Goal: Transaction & Acquisition: Purchase product/service

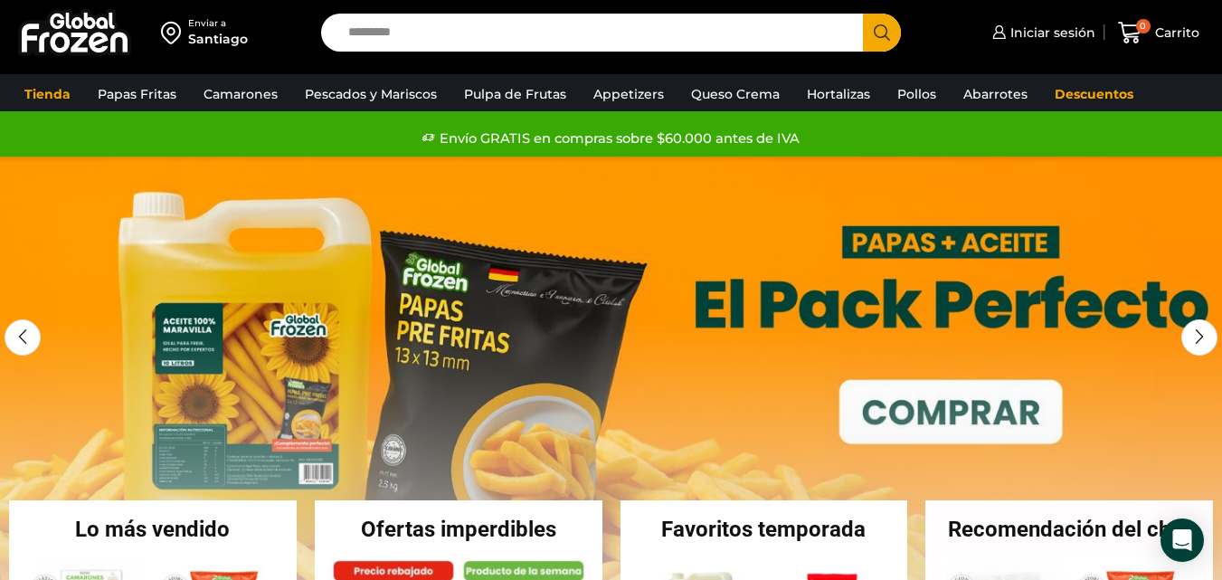
scroll to position [90, 0]
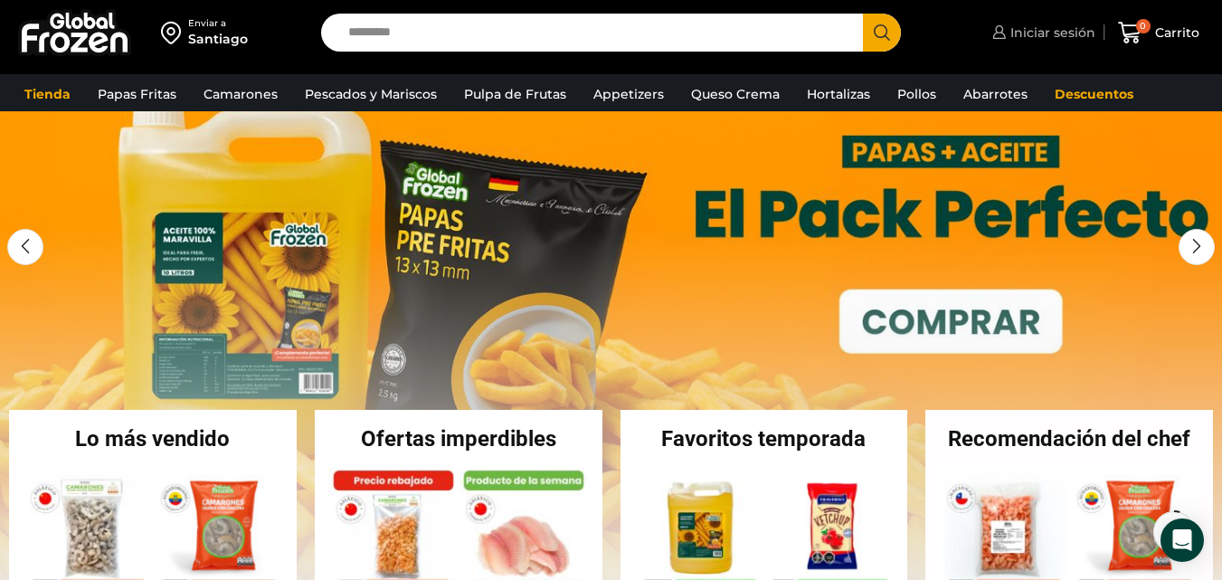
click at [1034, 32] on span "Iniciar sesión" at bounding box center [1051, 33] width 90 height 18
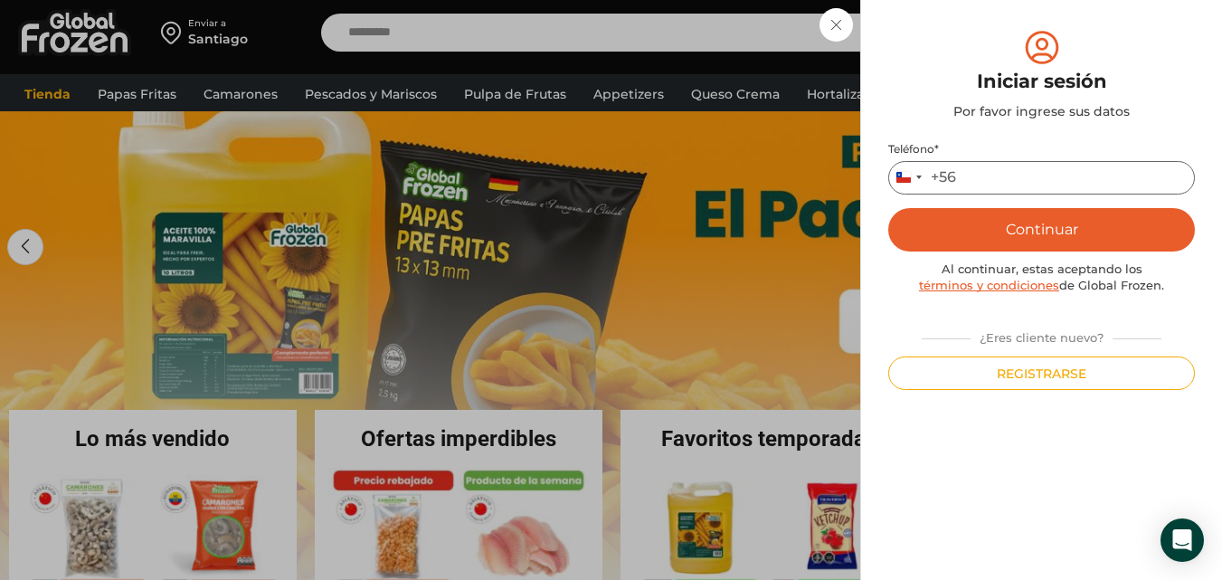
click at [1034, 176] on input "Teléfono *" at bounding box center [1041, 177] width 307 height 33
type input "*********"
click at [1066, 229] on button "Continuar" at bounding box center [1041, 229] width 307 height 43
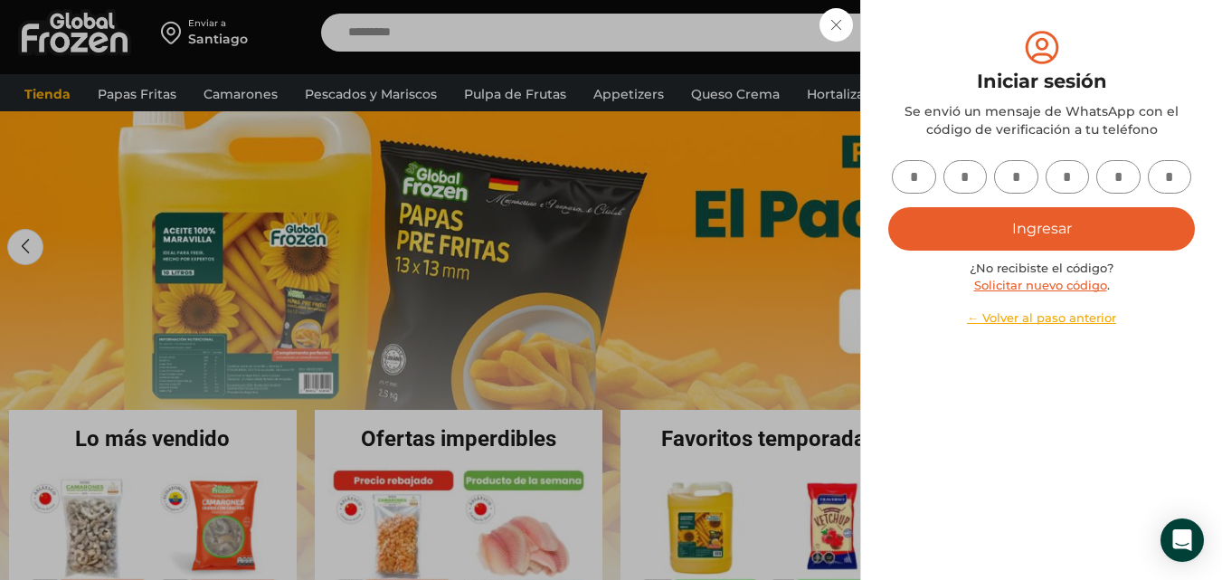
click at [905, 178] on input "text" at bounding box center [914, 176] width 44 height 33
type input "*"
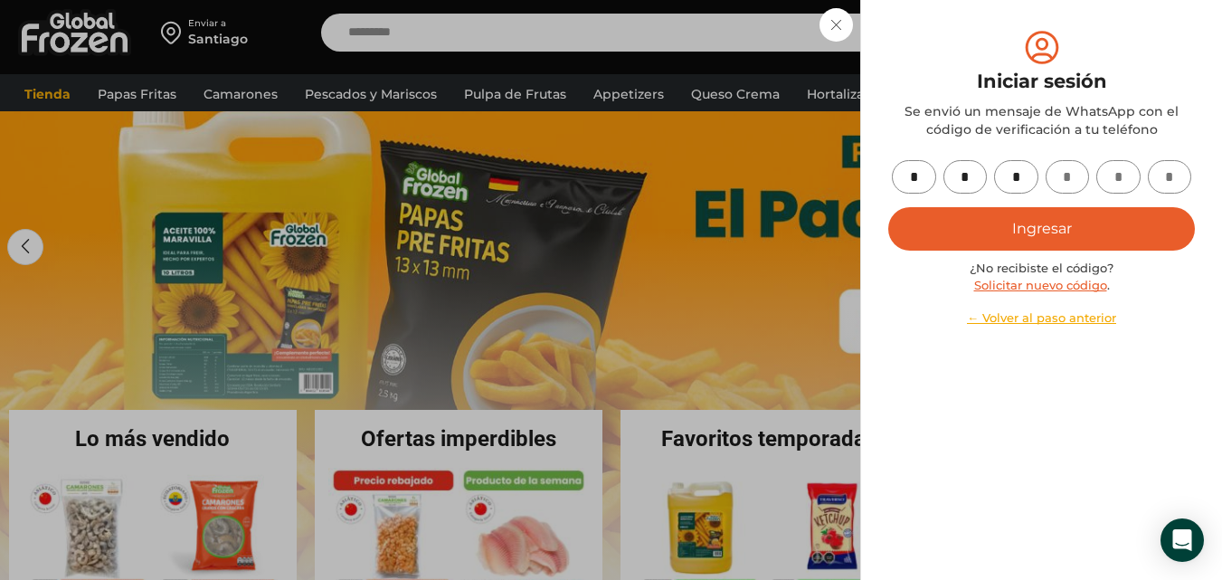
type input "*"
drag, startPoint x: 1184, startPoint y: 176, endPoint x: 828, endPoint y: 137, distance: 358.5
click at [988, 51] on div "Iniciar sesión Mi cuenta Login Register Iniciar sesión Por favor ingrese sus da…" at bounding box center [1042, 32] width 108 height 36
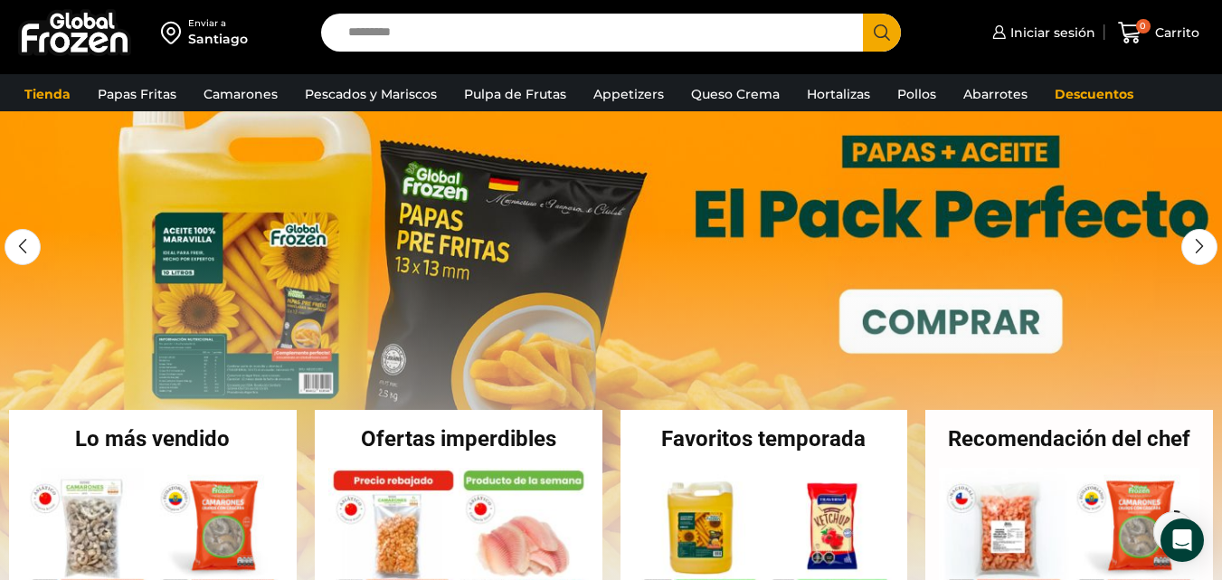
type input "*"
click at [1022, 40] on span "Iniciar sesión" at bounding box center [1051, 33] width 90 height 18
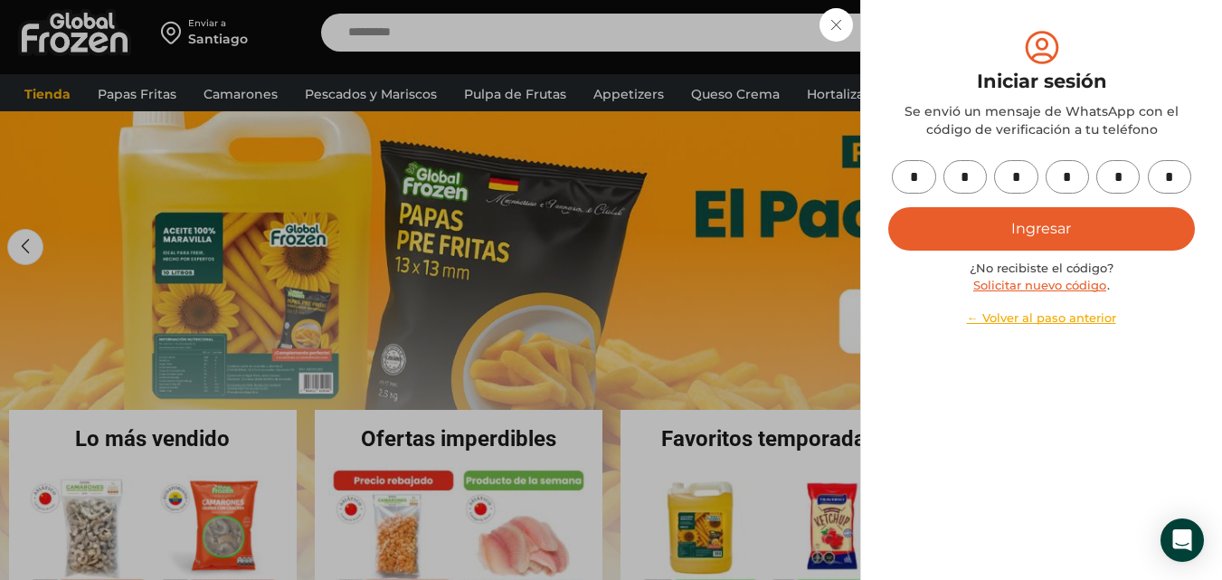
click at [1180, 189] on input "*" at bounding box center [1170, 176] width 44 height 33
type input "*"
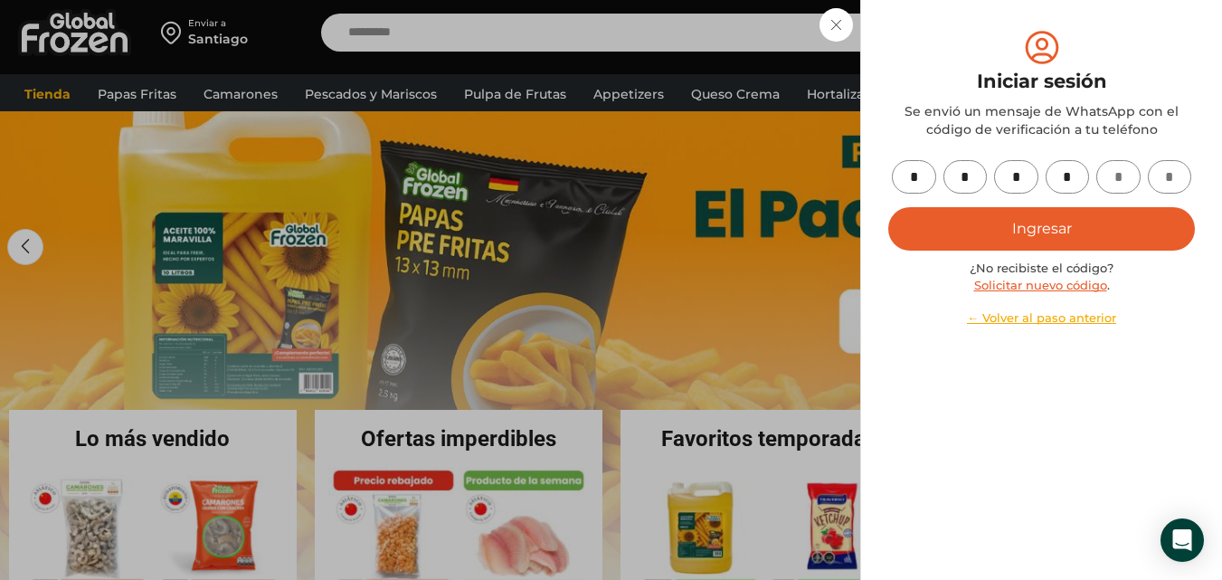
type input "*"
click at [1085, 221] on button "Ingresar" at bounding box center [1041, 228] width 307 height 43
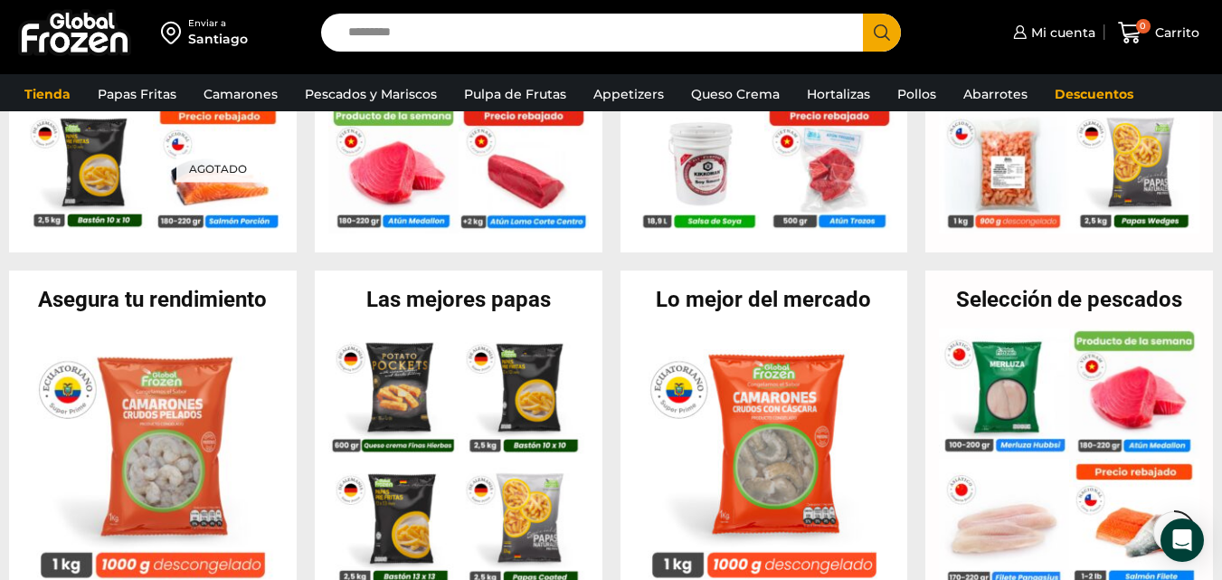
scroll to position [543, 0]
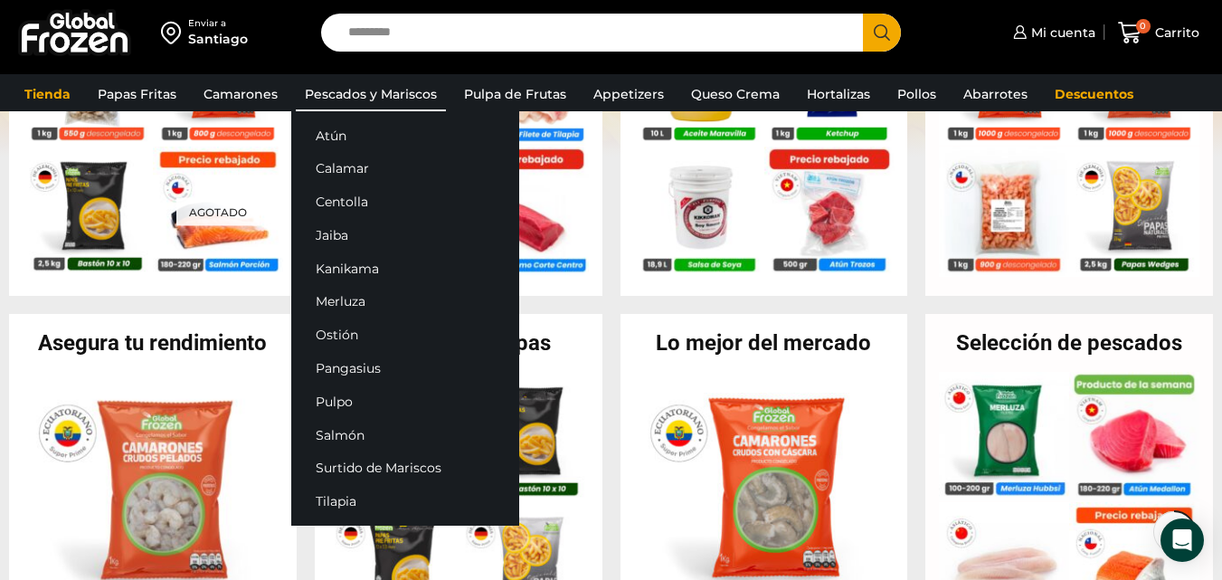
click at [357, 90] on link "Pescados y Mariscos" at bounding box center [371, 94] width 150 height 34
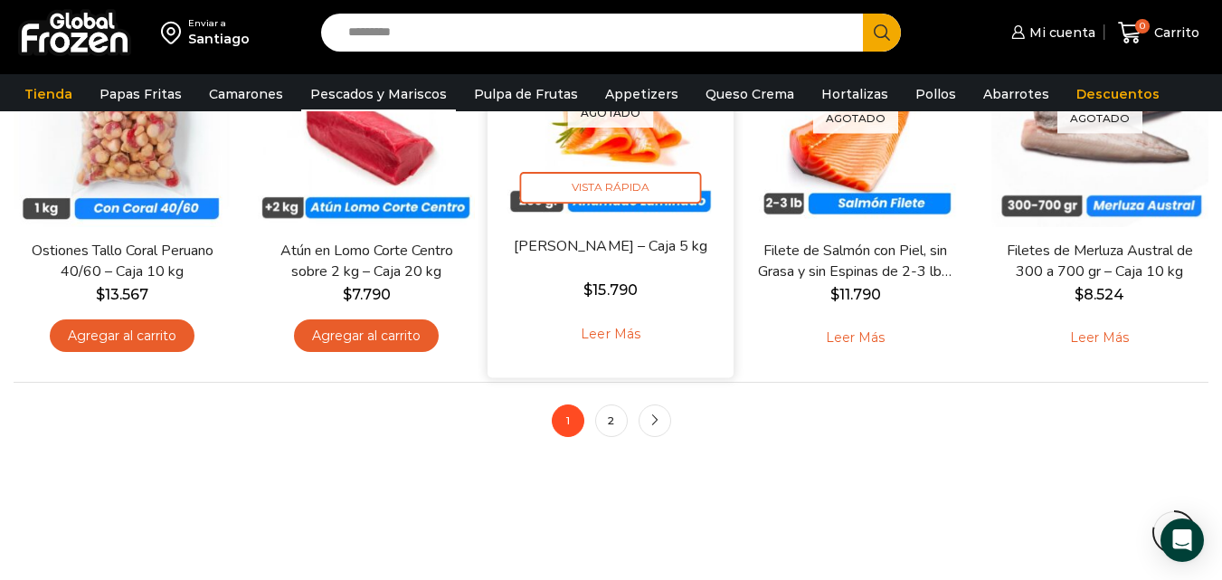
scroll to position [1447, 0]
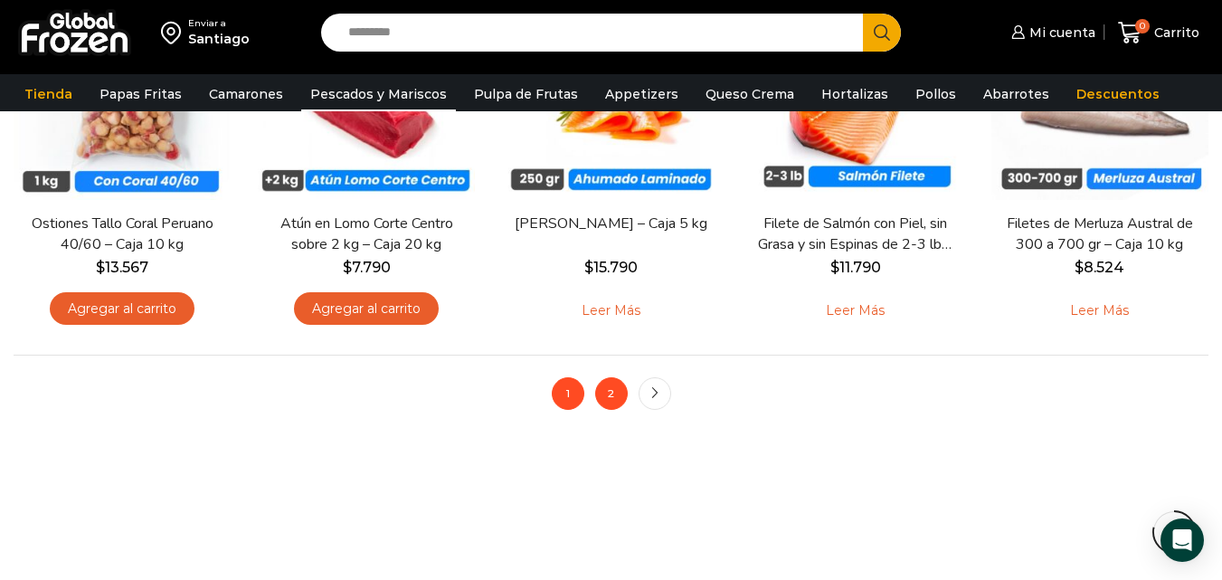
click at [611, 398] on link "2" at bounding box center [611, 393] width 33 height 33
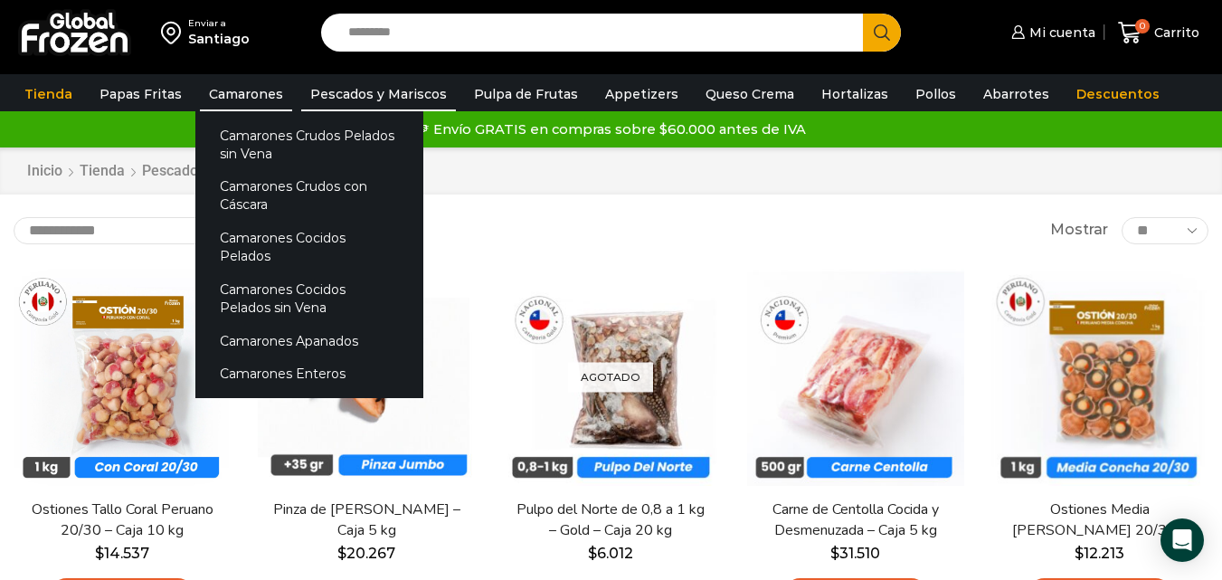
click at [248, 92] on link "Camarones" at bounding box center [246, 94] width 92 height 34
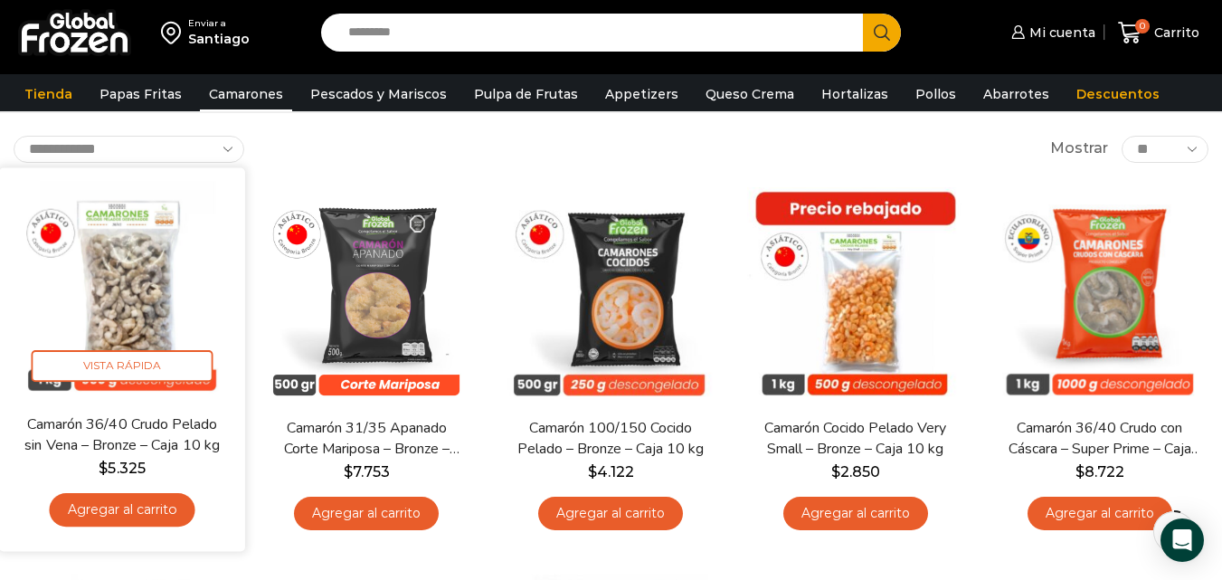
click at [109, 511] on link "Agregar al carrito" at bounding box center [123, 509] width 146 height 33
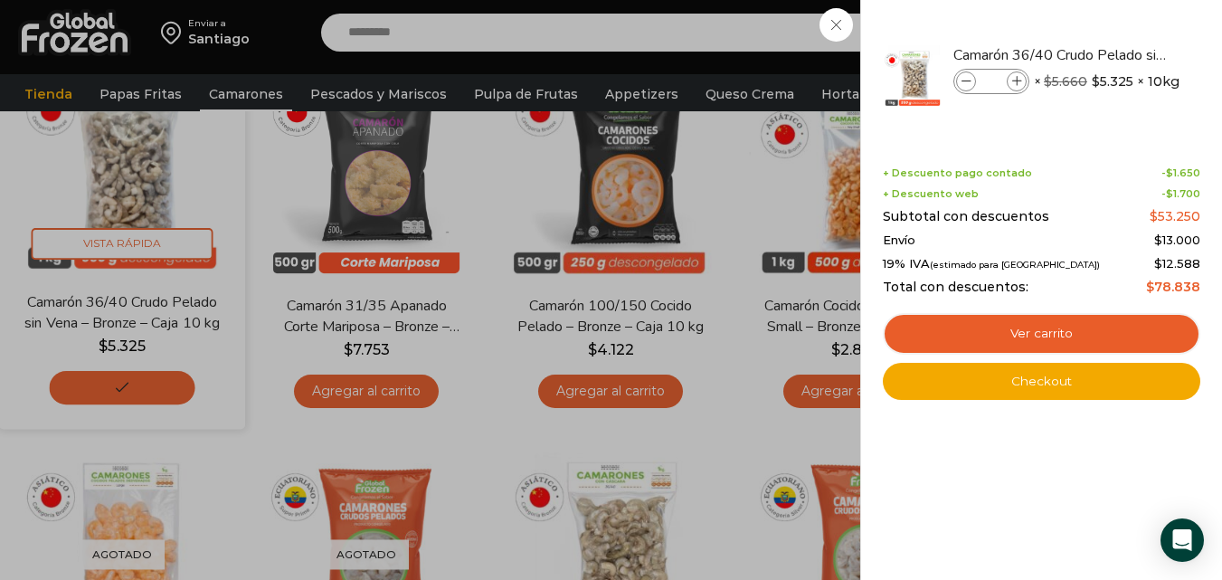
scroll to position [271, 0]
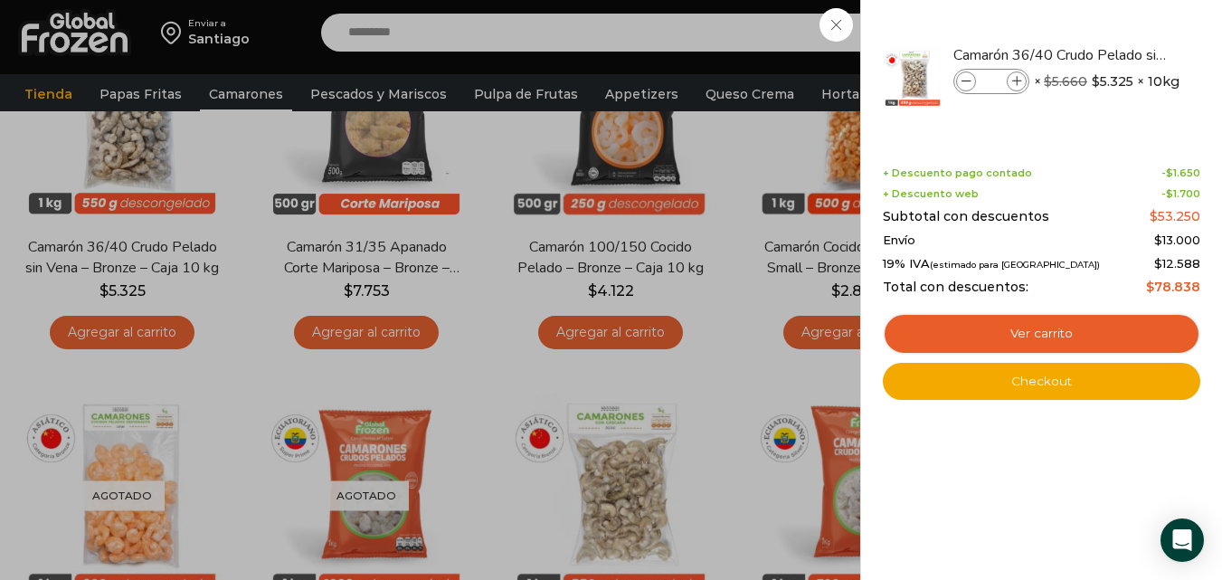
click at [1114, 54] on div "1 Carrito 1 1 Shopping Cart *" at bounding box center [1159, 33] width 90 height 43
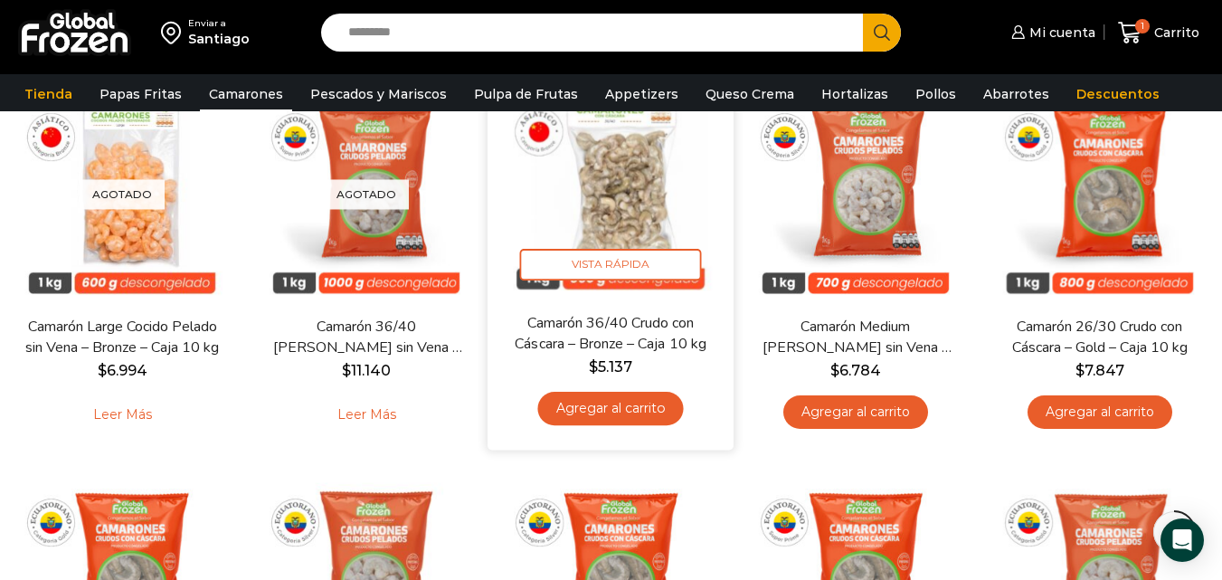
scroll to position [543, 0]
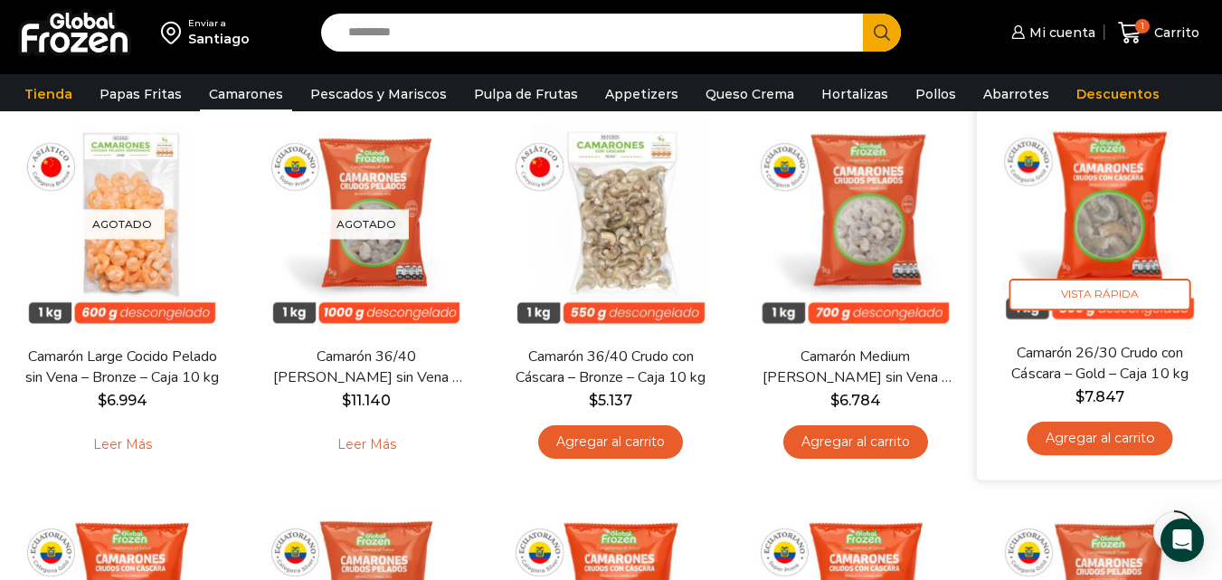
click at [1122, 204] on img at bounding box center [1100, 218] width 219 height 219
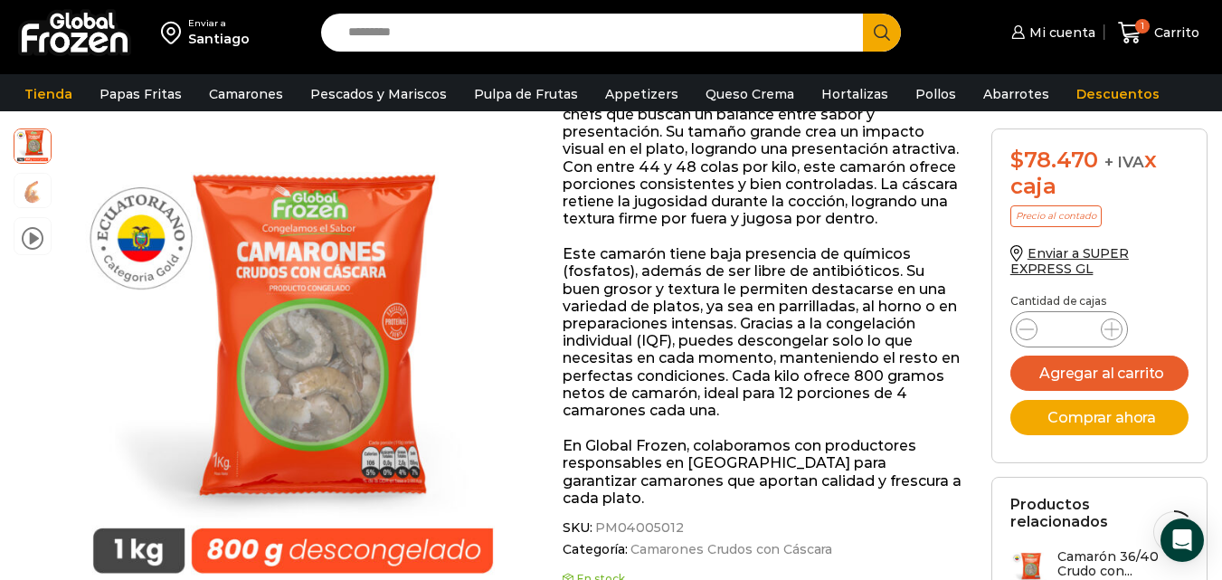
scroll to position [363, 0]
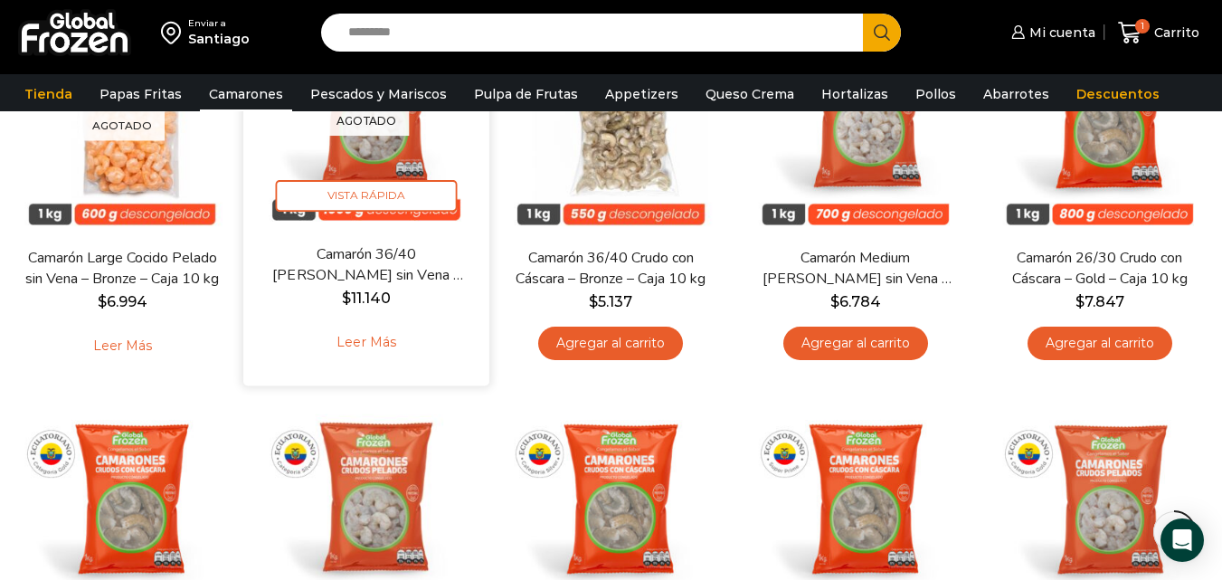
scroll to position [624, 0]
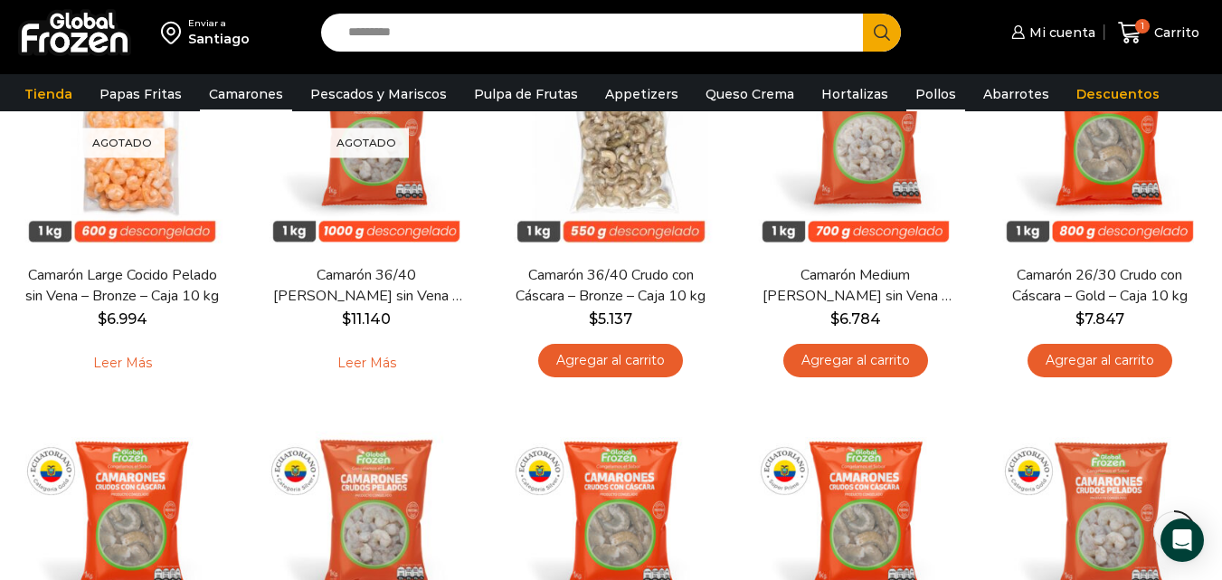
click at [906, 94] on link "Pollos" at bounding box center [935, 94] width 59 height 34
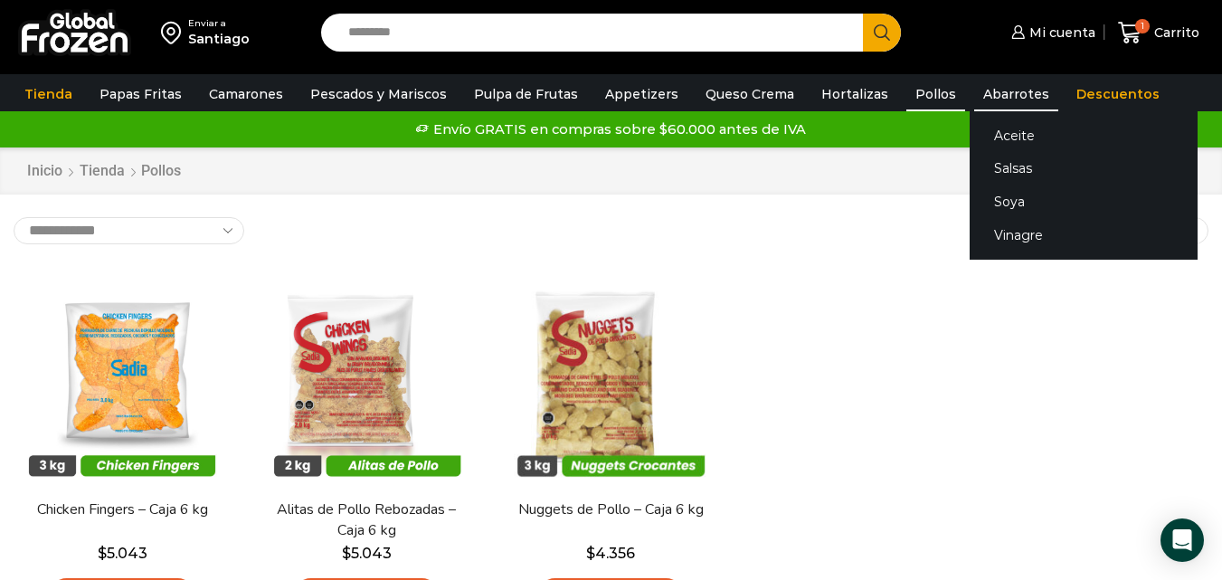
click at [990, 95] on link "Abarrotes" at bounding box center [1016, 94] width 84 height 34
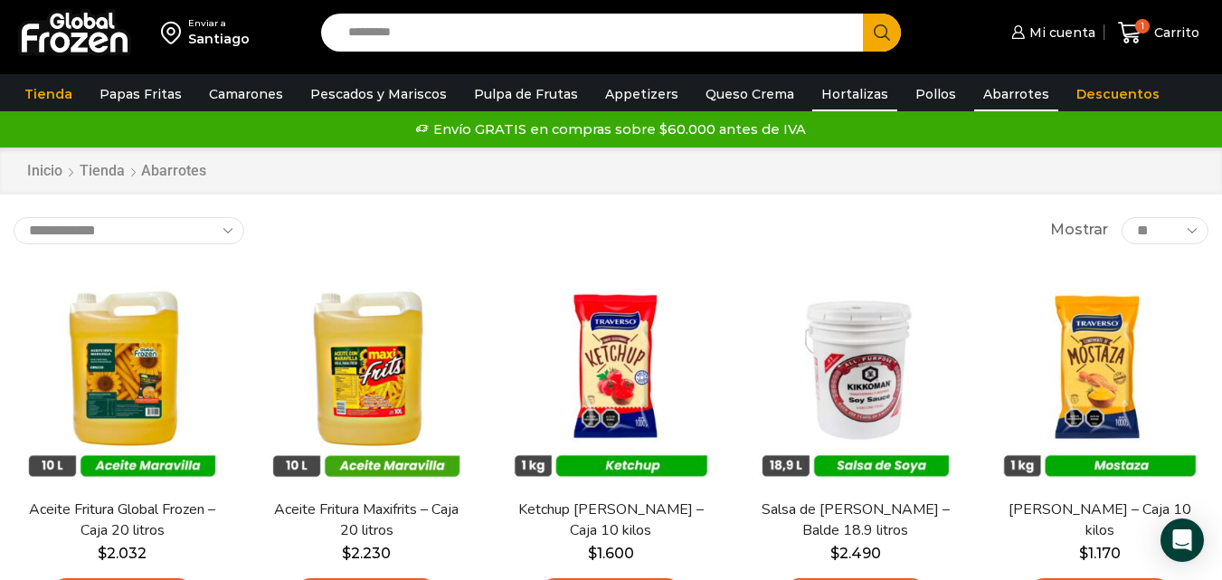
click at [829, 96] on link "Hortalizas" at bounding box center [854, 94] width 85 height 34
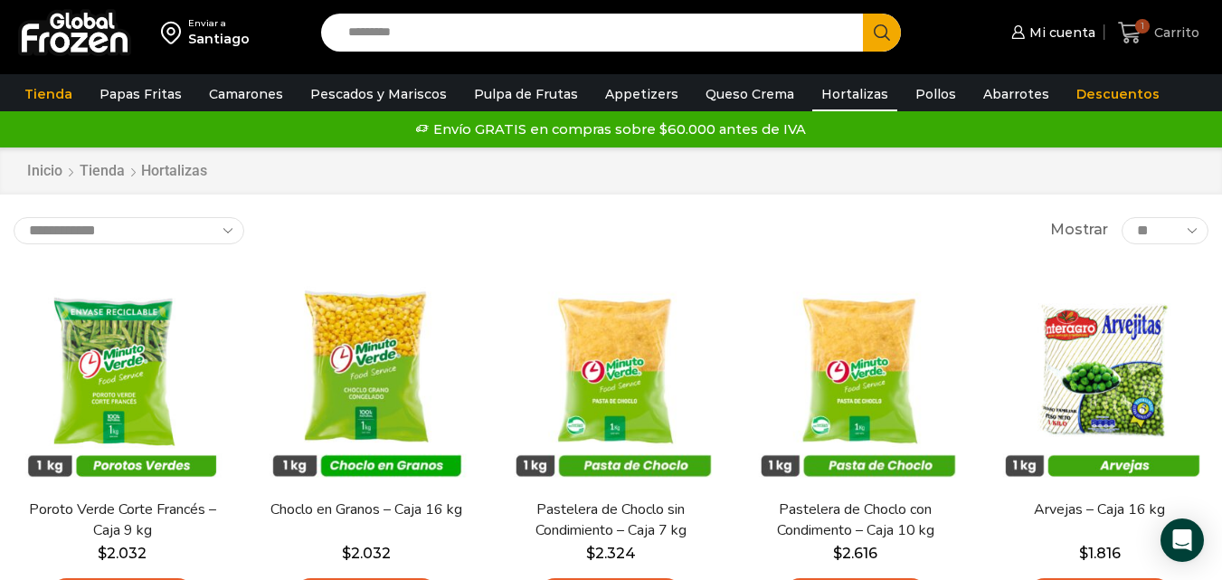
click at [1153, 33] on span "Carrito" at bounding box center [1175, 33] width 50 height 18
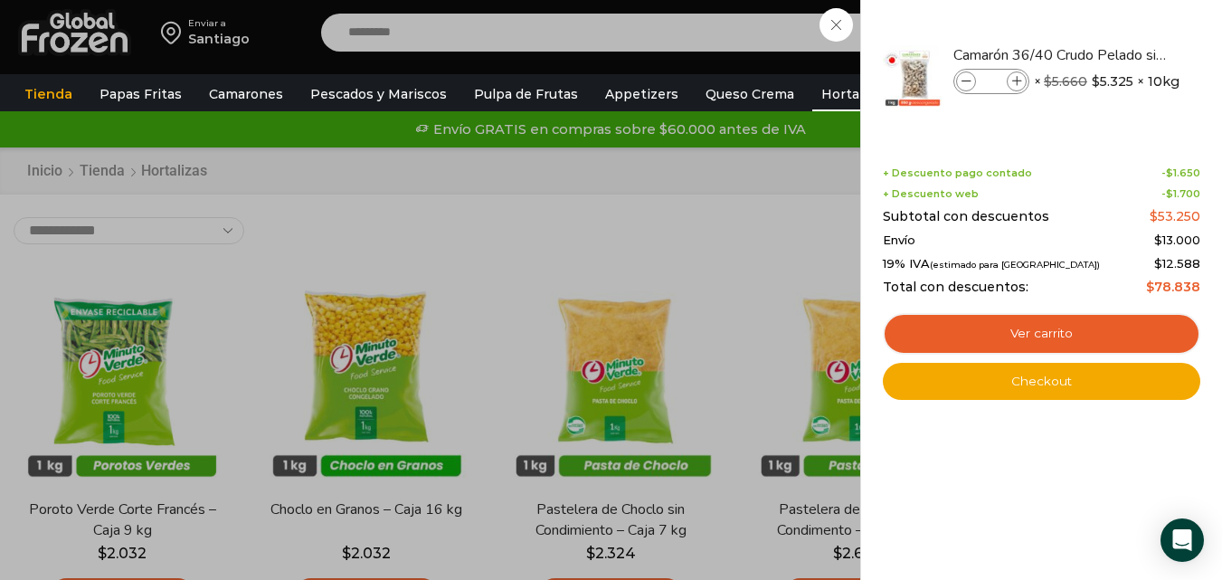
click at [1114, 54] on div "1 Carrito 1 1 Shopping Cart * $" at bounding box center [1159, 33] width 90 height 43
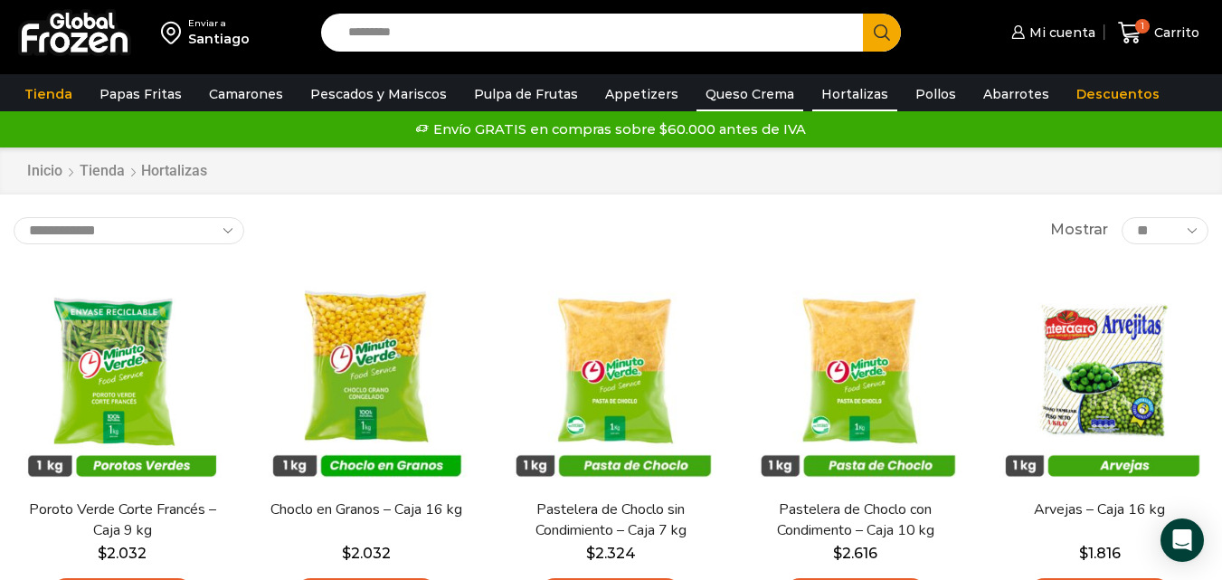
click at [749, 94] on link "Queso Crema" at bounding box center [750, 94] width 107 height 34
click at [726, 94] on link "Queso Crema" at bounding box center [750, 94] width 107 height 34
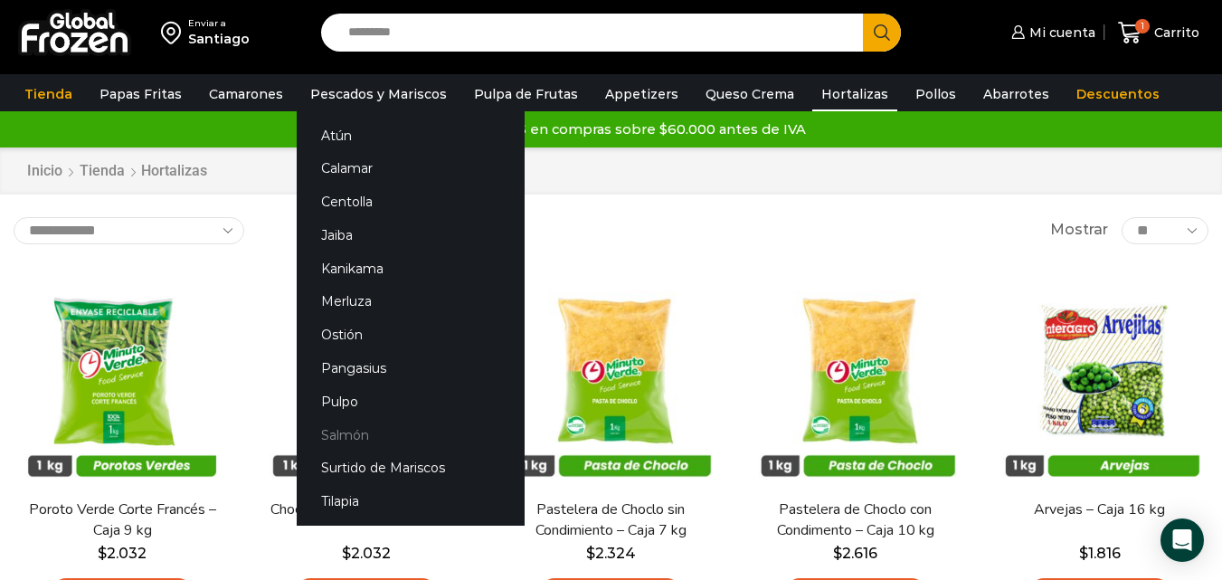
click at [337, 439] on link "Salmón" at bounding box center [411, 434] width 228 height 33
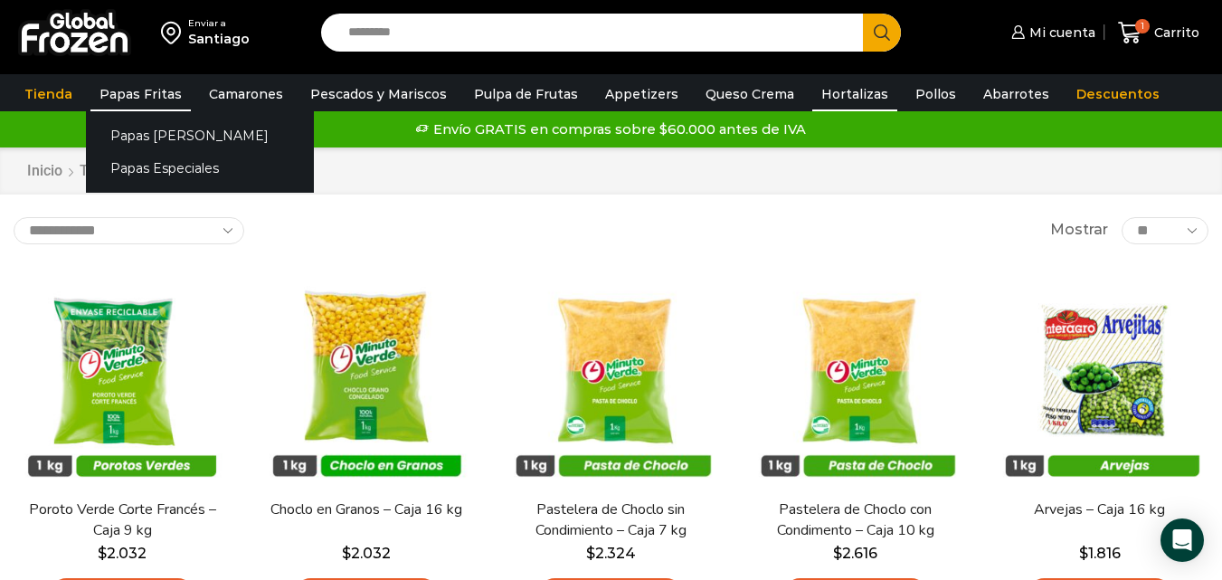
click at [149, 90] on link "Papas Fritas" at bounding box center [140, 94] width 100 height 34
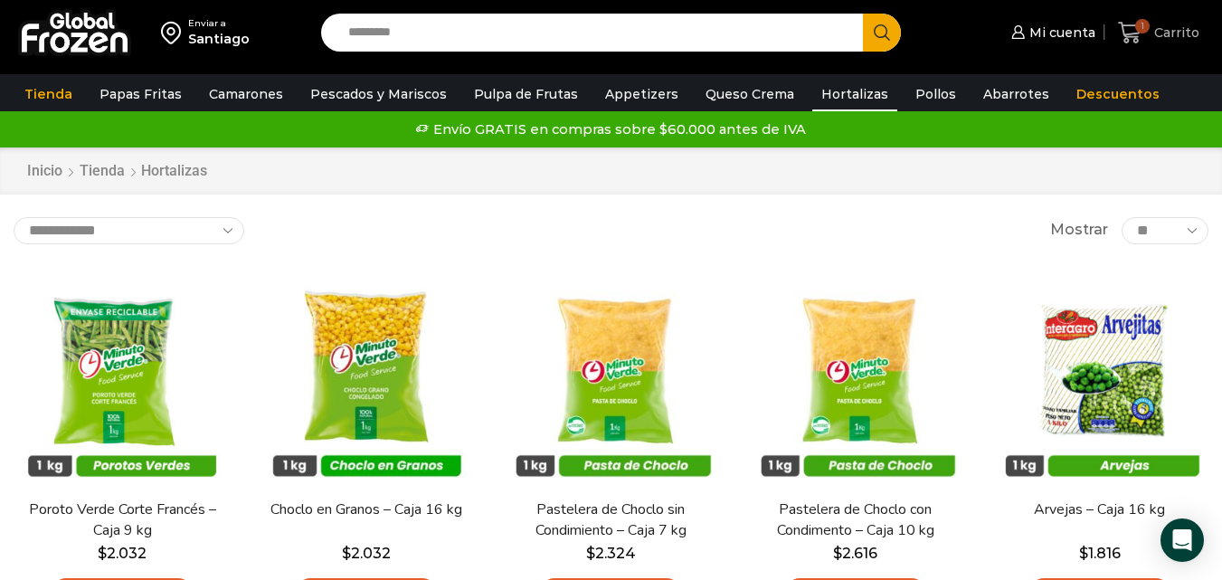
click at [1146, 29] on span "1" at bounding box center [1142, 26] width 14 height 14
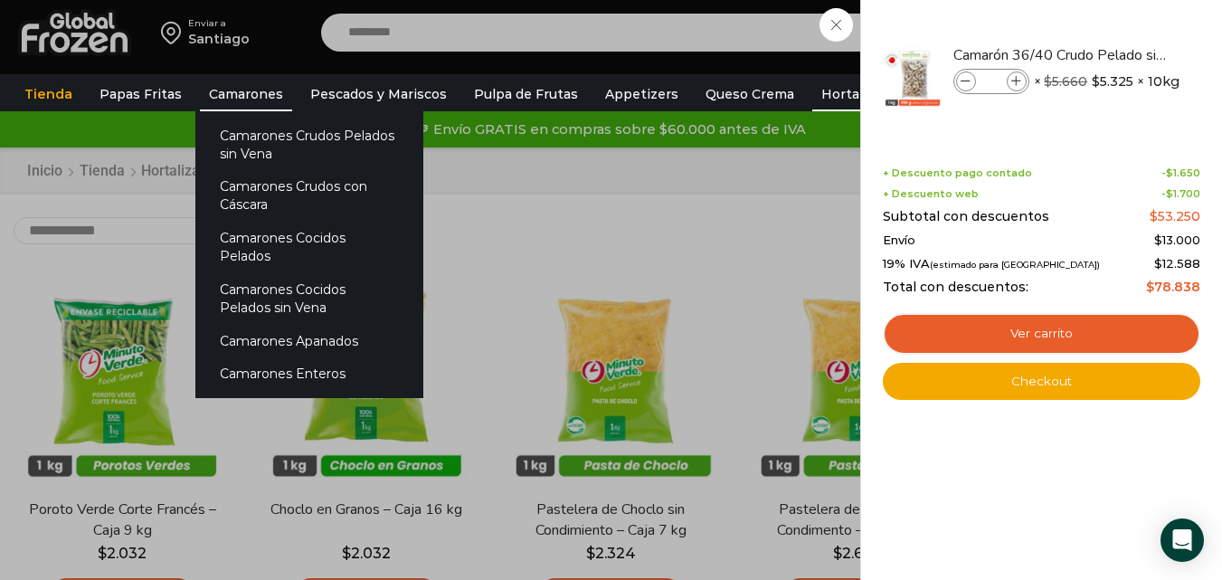
click at [233, 94] on link "Camarones" at bounding box center [246, 94] width 92 height 34
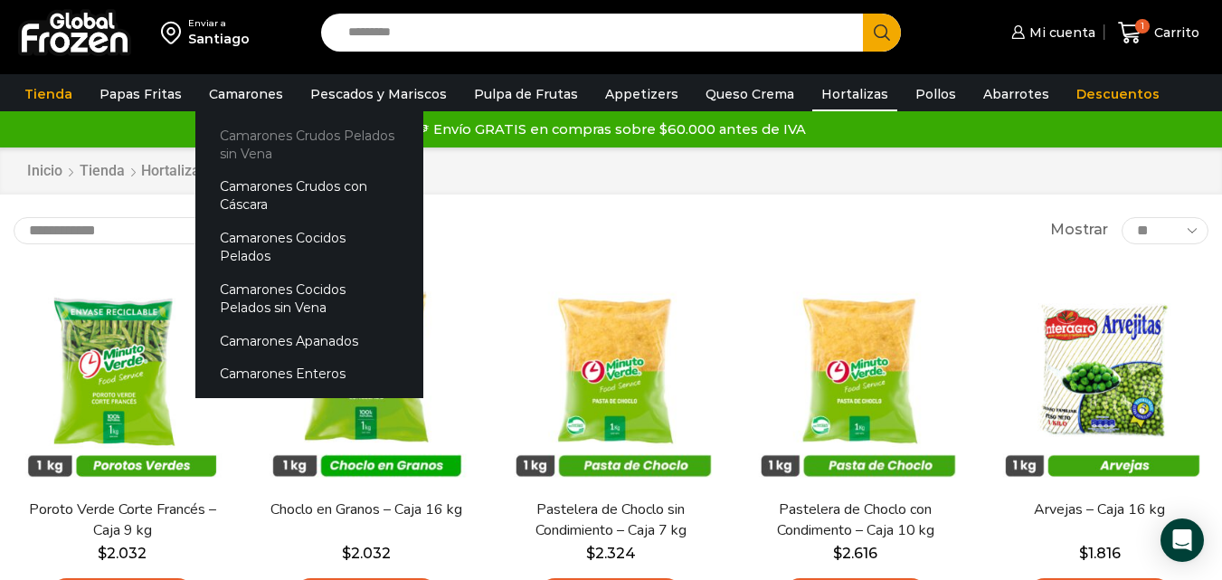
click at [262, 138] on link "Camarones Crudos Pelados sin Vena" at bounding box center [309, 144] width 228 height 52
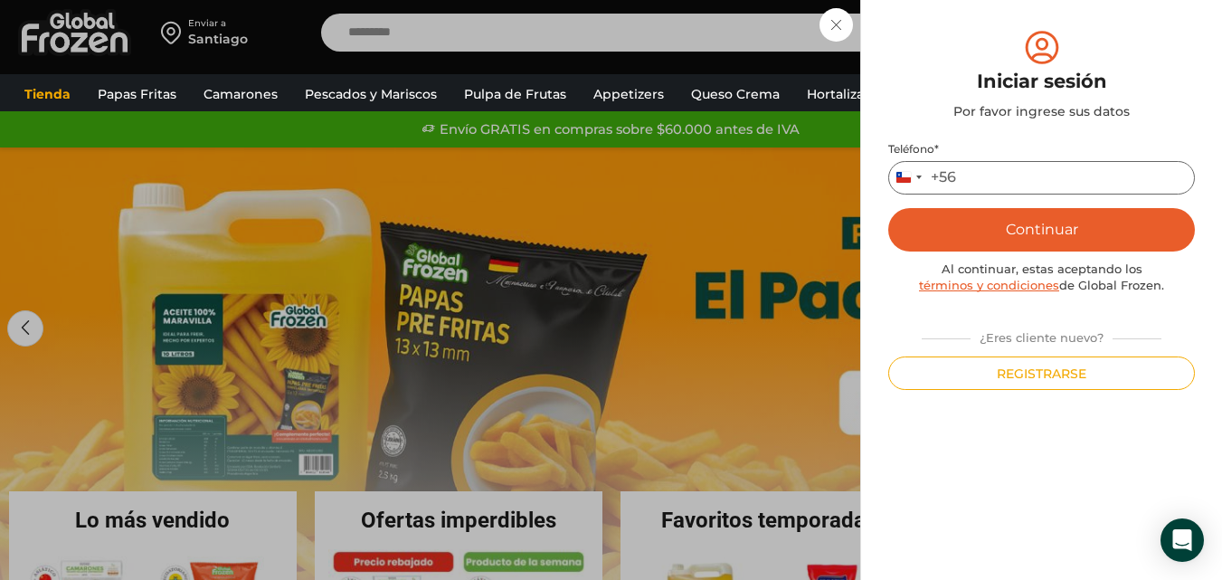
click at [1012, 175] on input "Teléfono *" at bounding box center [1041, 177] width 307 height 33
type input "*********"
click at [1033, 228] on button "Continuar" at bounding box center [1041, 229] width 307 height 43
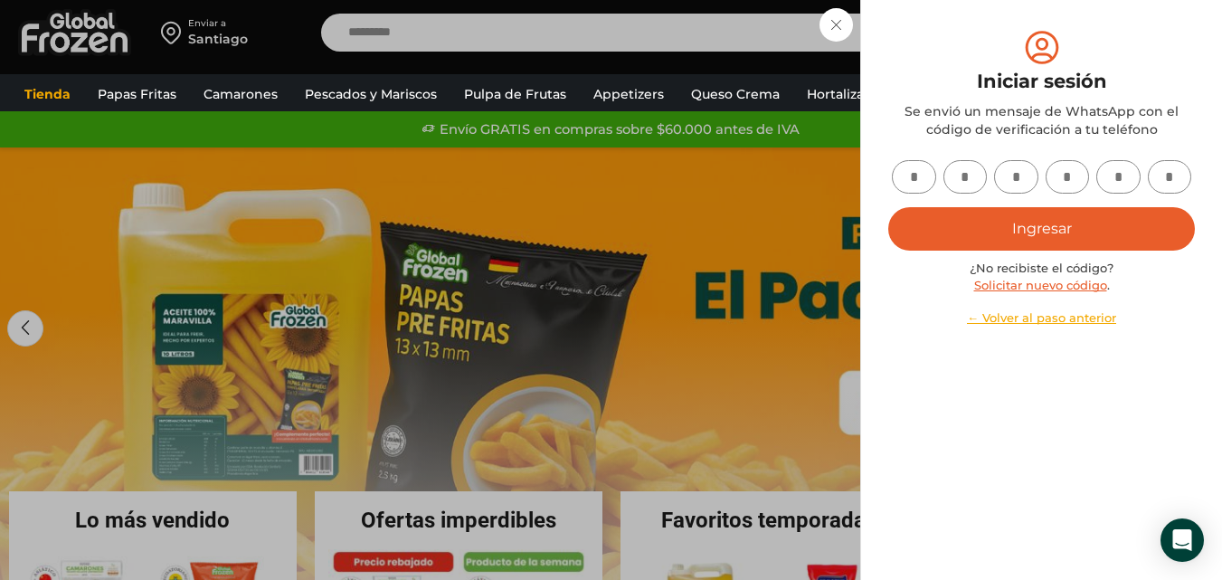
click at [915, 172] on input "text" at bounding box center [914, 176] width 44 height 33
type input "*"
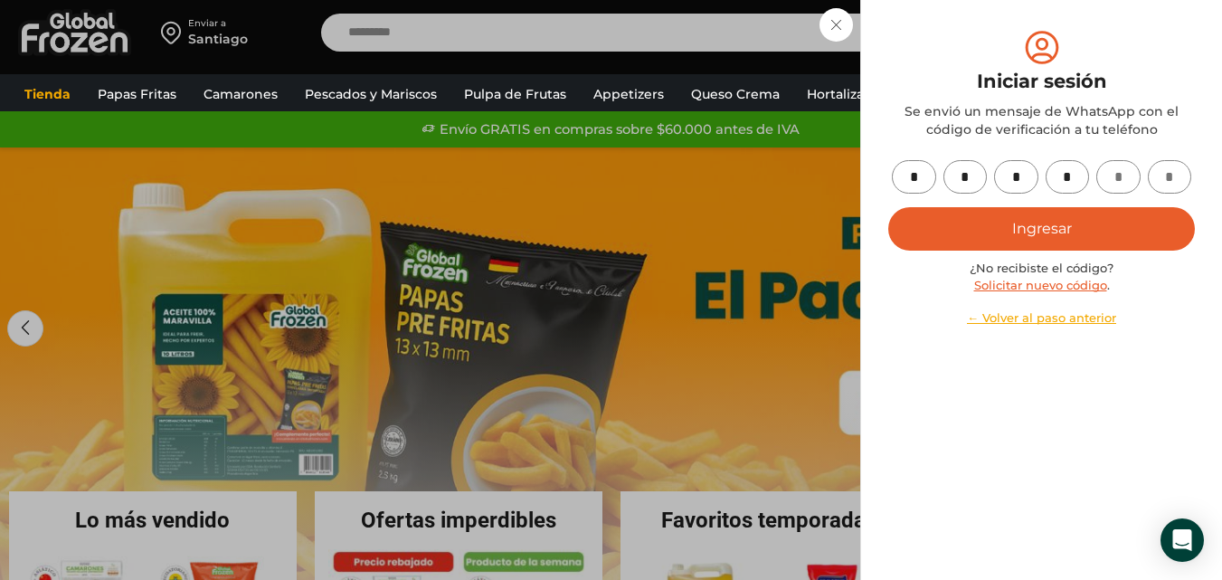
type input "*"
click at [1005, 229] on button "Ingresar" at bounding box center [1041, 228] width 307 height 43
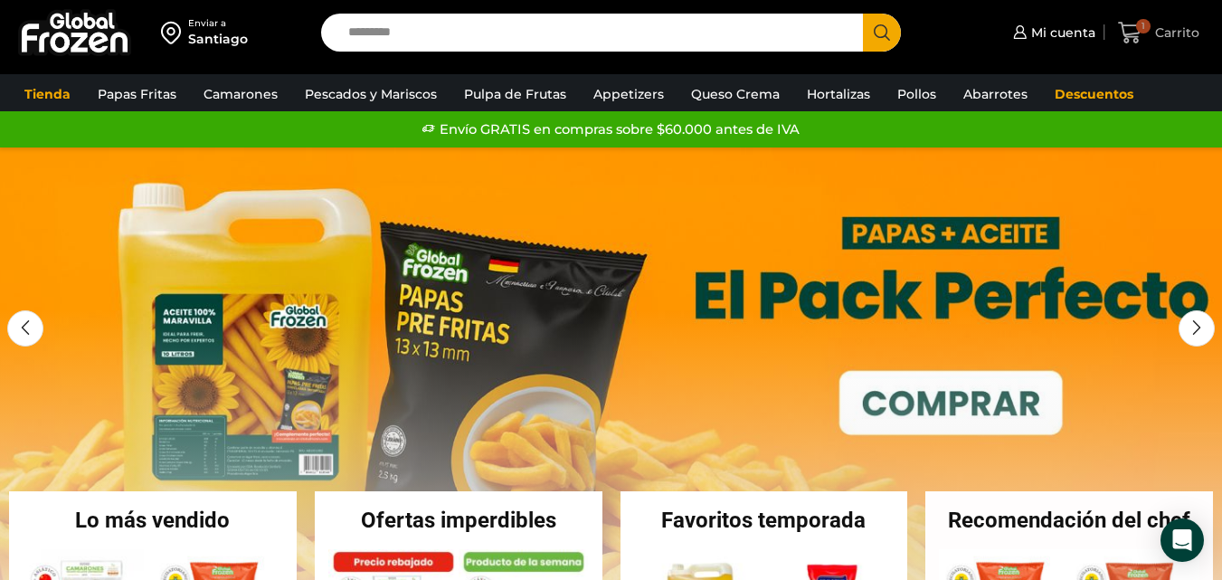
click at [1128, 39] on icon at bounding box center [1130, 33] width 24 height 22
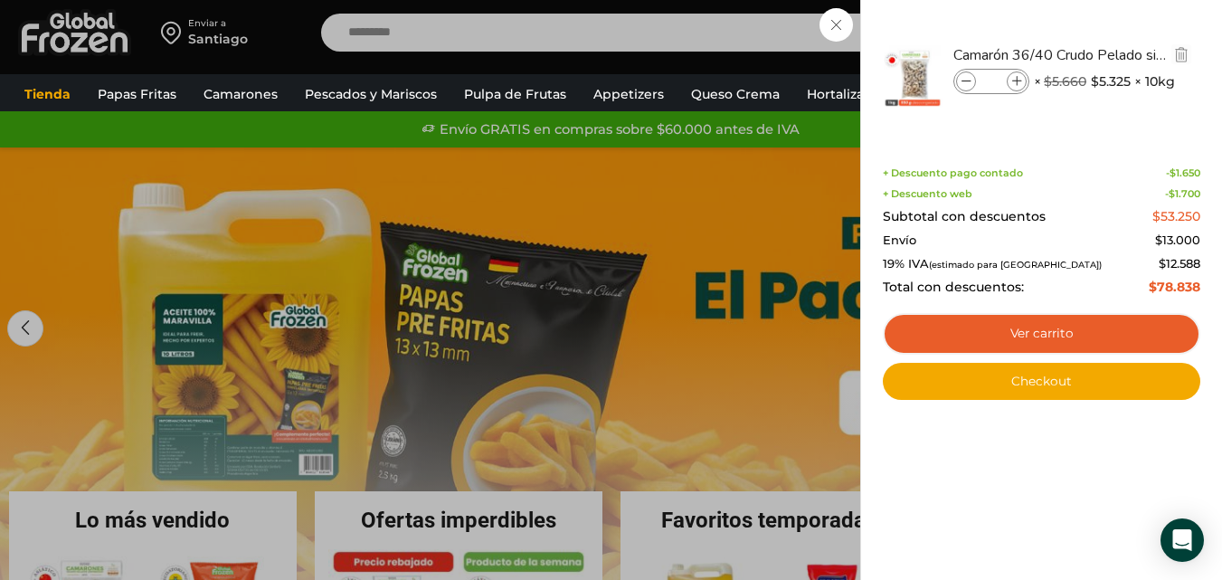
click at [1018, 83] on icon at bounding box center [1017, 82] width 10 height 10
type input "*"
click at [964, 81] on icon at bounding box center [967, 82] width 10 height 10
type input "*"
click at [1184, 53] on img "Eliminar Camarón 36/40 Crudo Pelado sin Vena - Bronze - Caja 10 kg del carrito" at bounding box center [1181, 54] width 16 height 16
